Goal: Transaction & Acquisition: Purchase product/service

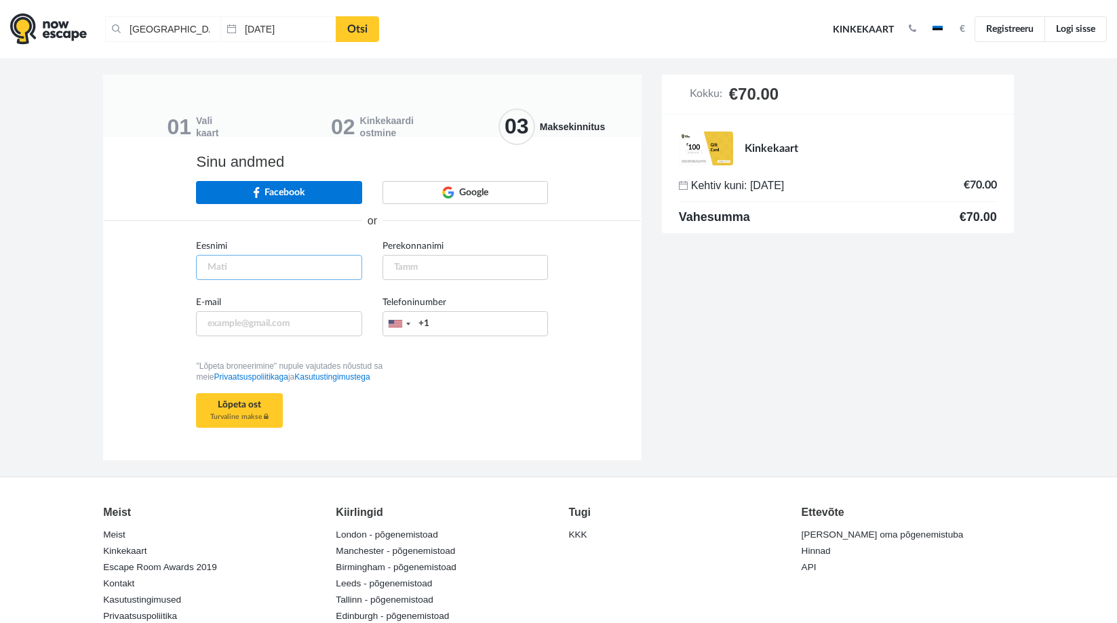
click at [258, 267] on input "text" at bounding box center [279, 267] width 166 height 25
type input "Alar"
click at [446, 257] on input "Perekonnanimi" at bounding box center [465, 267] width 166 height 25
type input "[PERSON_NAME]"
click at [217, 333] on input "E-mail" at bounding box center [279, 323] width 166 height 25
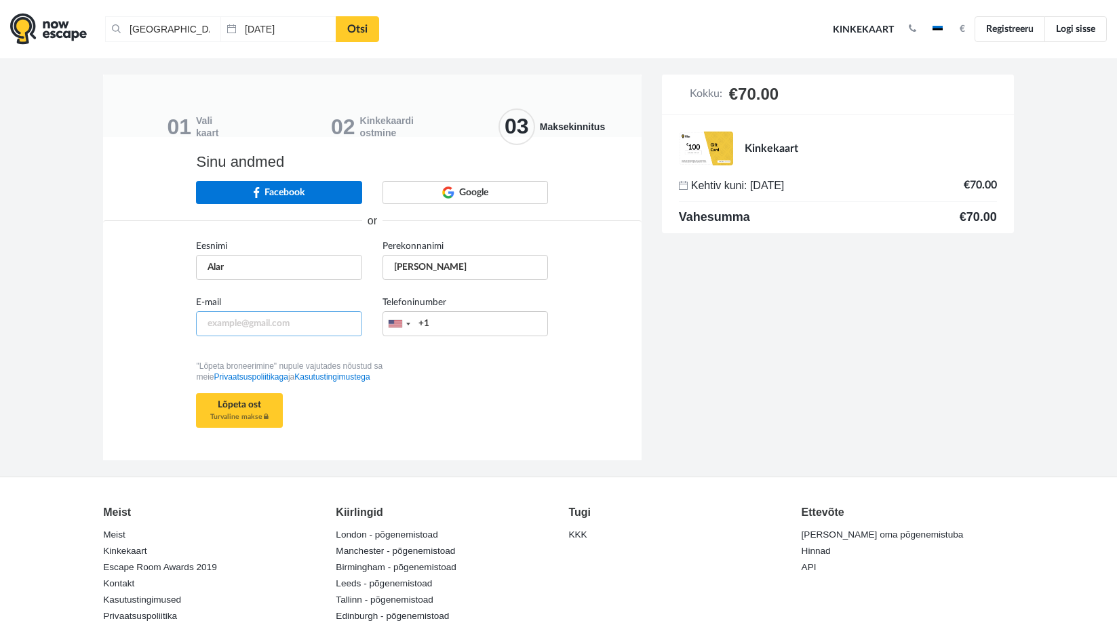
type input "[EMAIL_ADDRESS][DOMAIN_NAME]"
click at [411, 327] on div at bounding box center [398, 324] width 31 height 24
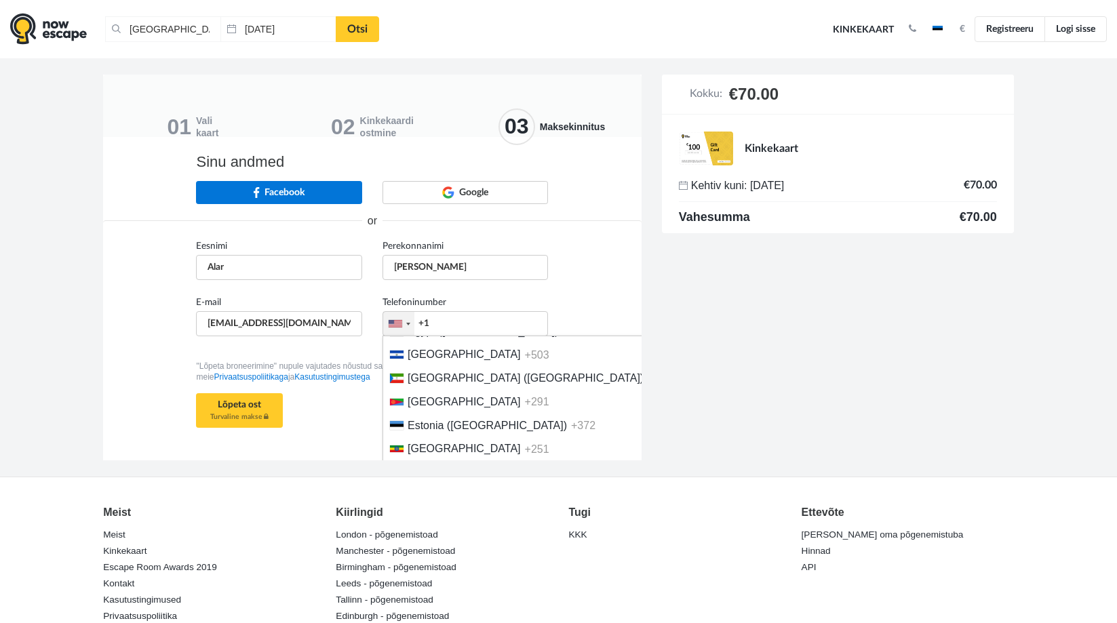
scroll to position [1560, 0]
click at [444, 424] on span "Estonia ([GEOGRAPHIC_DATA])" at bounding box center [487, 423] width 159 height 12
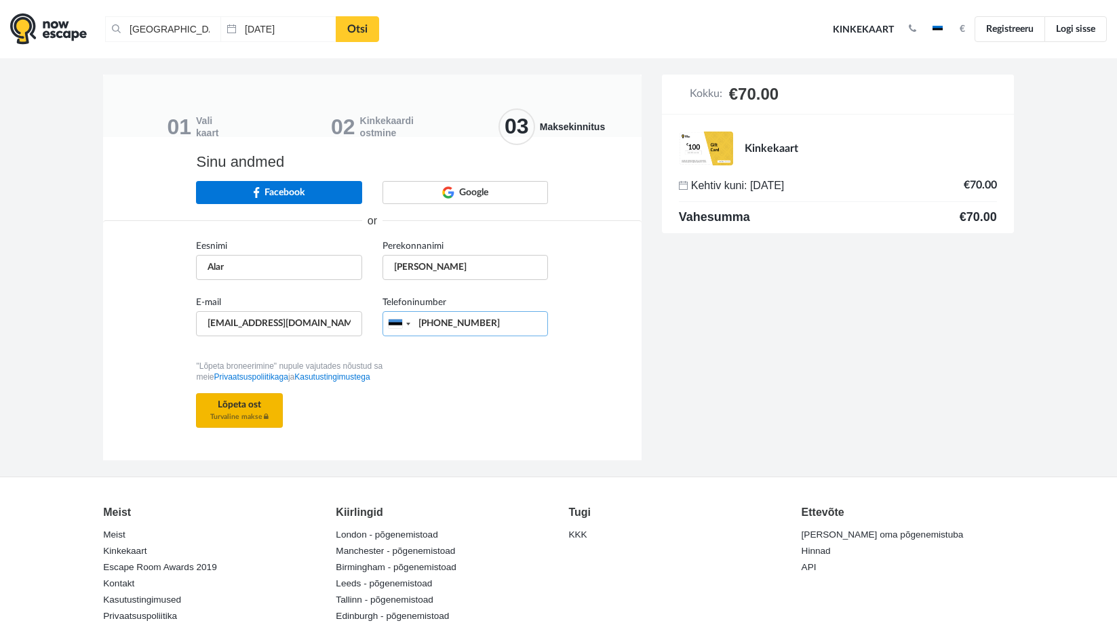
type input "[PHONE_NUMBER]"
click at [235, 420] on button "Lõpeta ost Turvaline makse" at bounding box center [239, 410] width 87 height 35
